Goal: Information Seeking & Learning: Learn about a topic

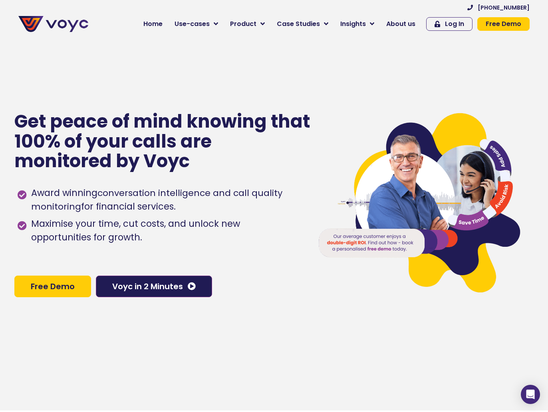
click at [60, 22] on img at bounding box center [53, 24] width 70 height 16
click at [92, 28] on div at bounding box center [53, 20] width 78 height 32
click at [87, 27] on img at bounding box center [53, 24] width 70 height 16
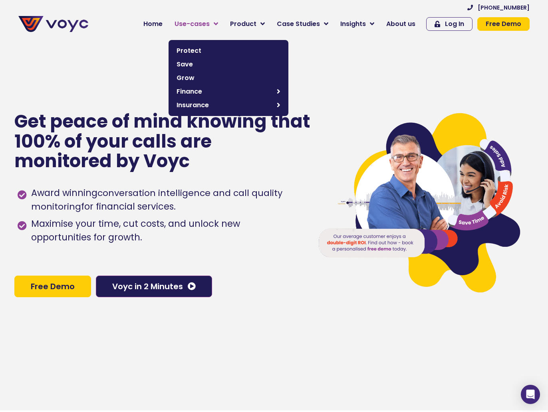
click at [186, 24] on span "Use-cases" at bounding box center [192, 24] width 35 height 10
click at [202, 52] on span "Protect" at bounding box center [229, 51] width 104 height 10
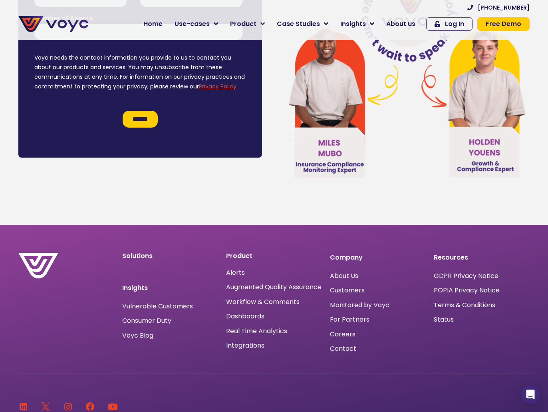
scroll to position [4721, 0]
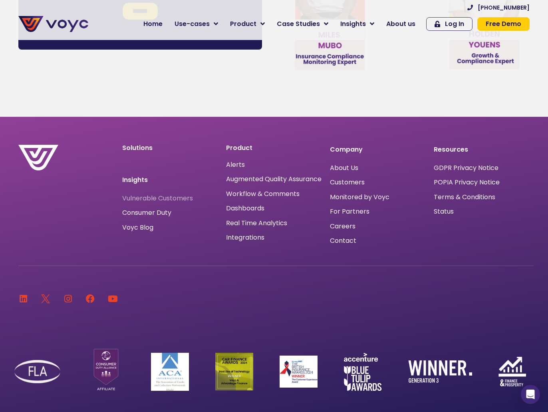
click at [165, 195] on span "Vulnerable Customers" at bounding box center [157, 198] width 71 height 6
click at [140, 209] on span "Consumer Duty" at bounding box center [146, 212] width 49 height 6
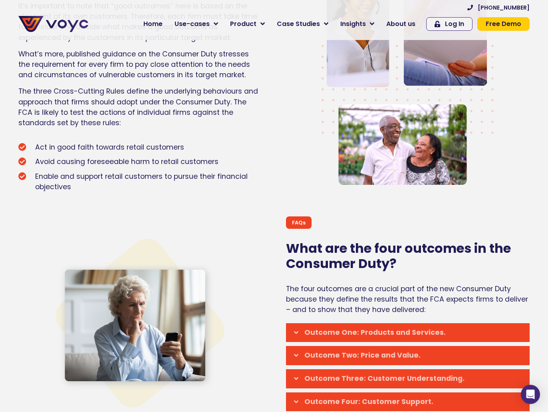
scroll to position [1512, 0]
